Goal: Transaction & Acquisition: Purchase product/service

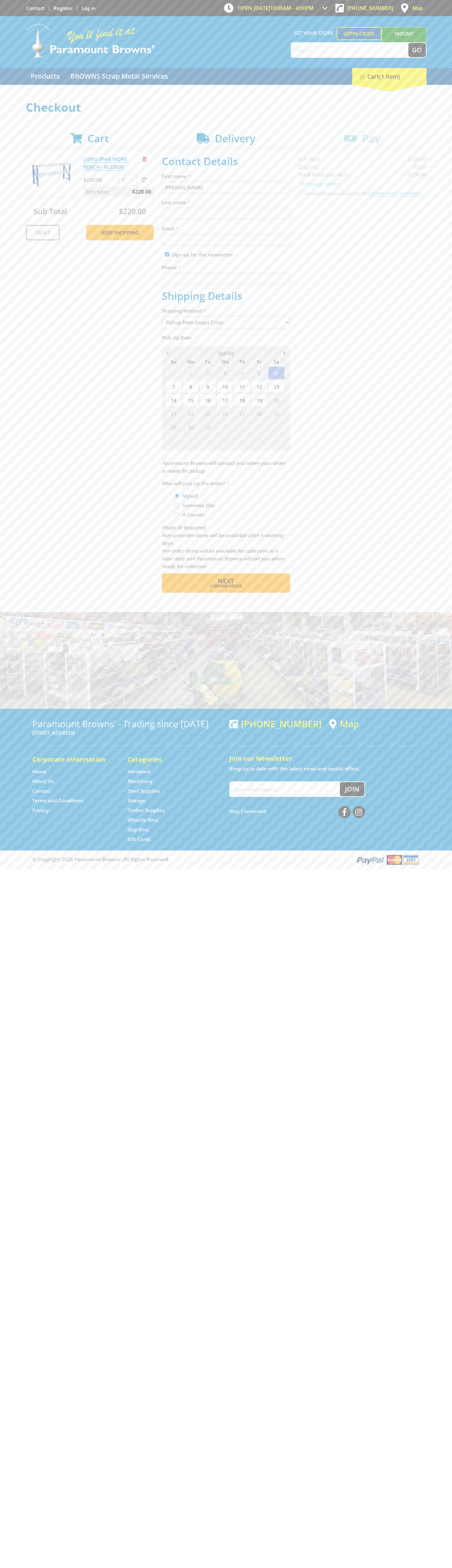
type input "[PERSON_NAME]"
type input "[EMAIL_ADDRESS][DOMAIN_NAME]"
type input "0293744000"
click at [226, 581] on span "Next" at bounding box center [225, 581] width 16 height 9
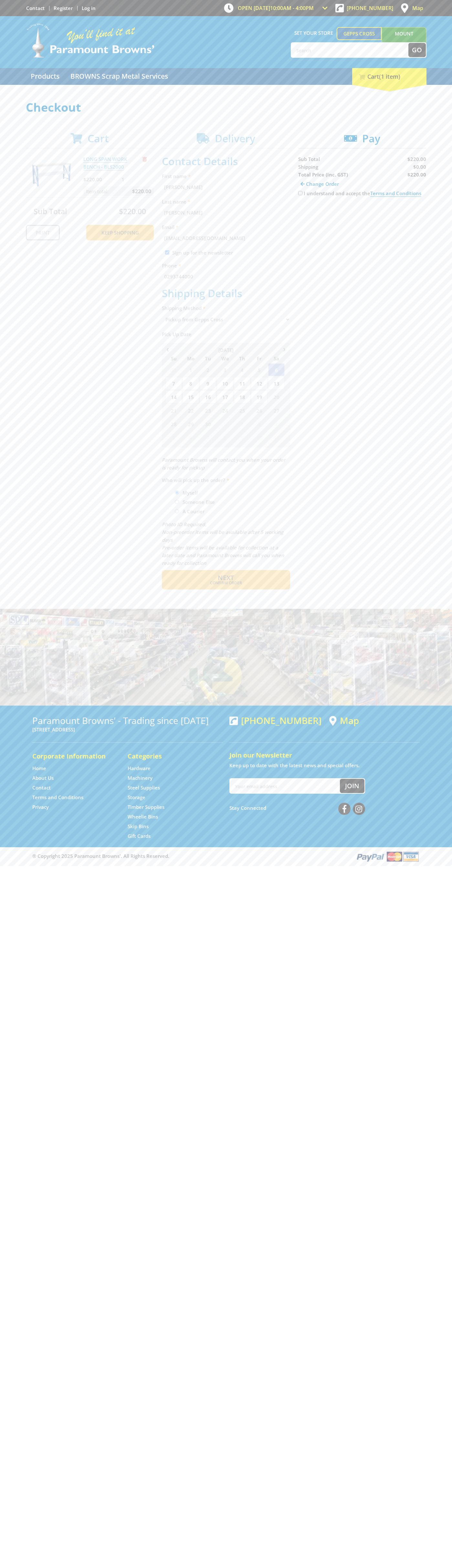
click at [300, 193] on input "I understand and accept the Terms and Conditions" at bounding box center [300, 193] width 4 height 4
checkbox input "true"
click at [317, 214] on span "Credit Card" at bounding box center [312, 213] width 28 height 7
click at [362, 214] on img at bounding box center [358, 213] width 14 height 8
type input "[CREDIT_CARD_NUMBER]"
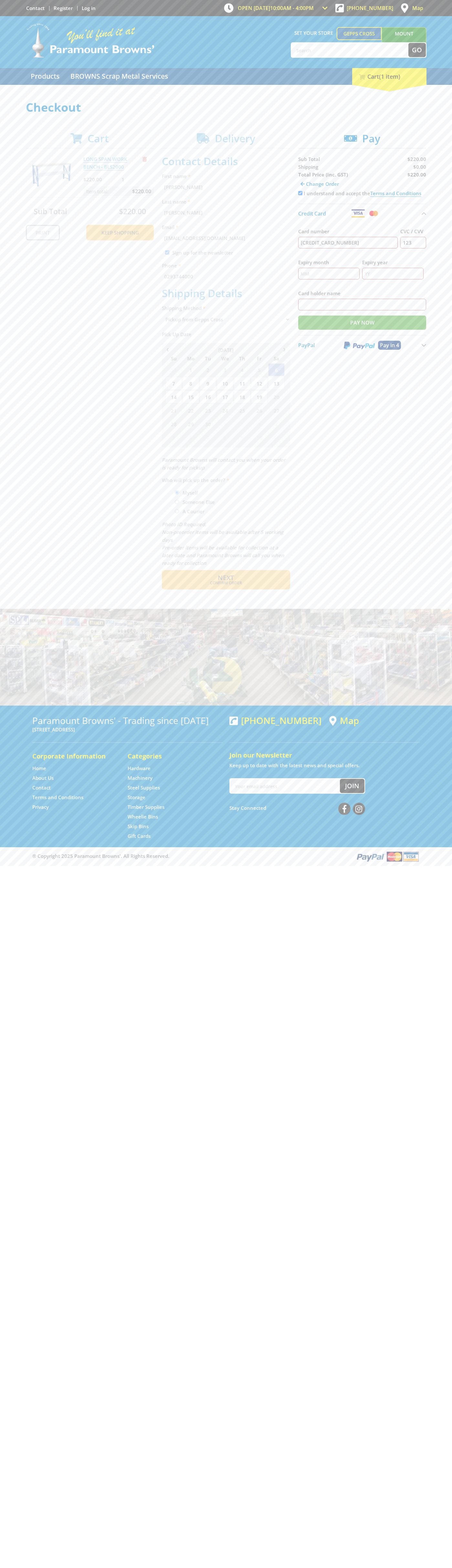
type input "123"
type input "[PERSON_NAME]"
